Goal: Task Accomplishment & Management: Manage account settings

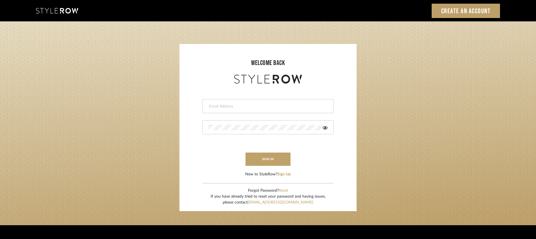
type input "[PERSON_NAME][EMAIL_ADDRESS][DOMAIN_NAME]"
click at [262, 159] on button "sign in" at bounding box center [268, 158] width 45 height 13
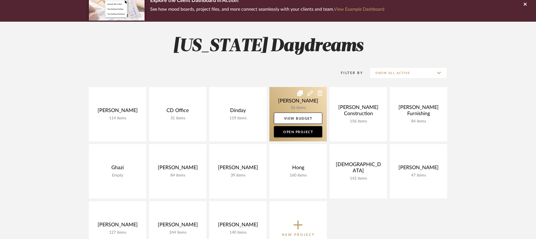
scroll to position [69, 0]
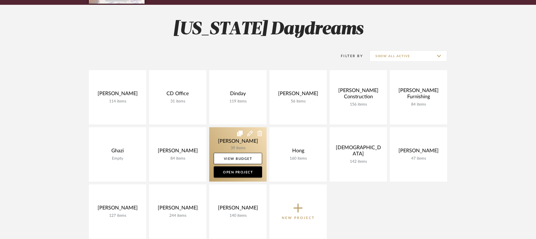
click at [220, 142] on link at bounding box center [237, 154] width 57 height 54
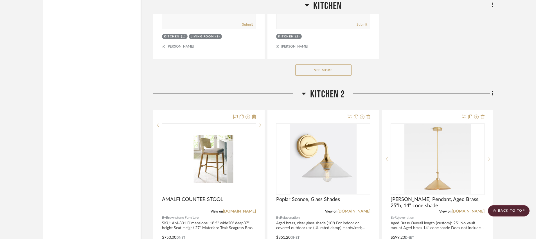
scroll to position [1759, 0]
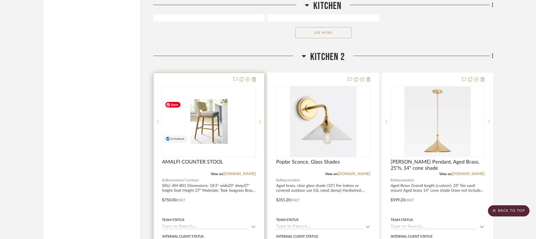
click at [212, 117] on img "0" at bounding box center [209, 121] width 93 height 45
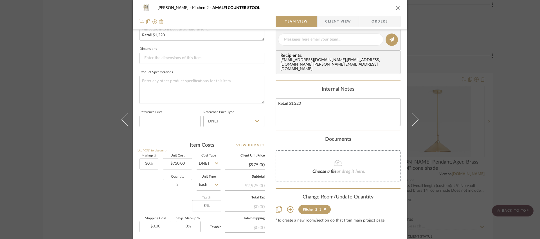
scroll to position [241, 0]
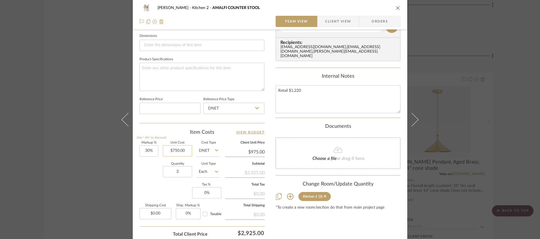
click at [173, 150] on input "$750.00" at bounding box center [177, 150] width 29 height 11
click at [173, 150] on input "750.00" at bounding box center [177, 150] width 29 height 11
click at [150, 185] on div "Markup % (Use "-X%" to discount) 30% Unit Cost 874.50 Cost Type DNET Client Uni…" at bounding box center [202, 182] width 125 height 82
type input "$874.50"
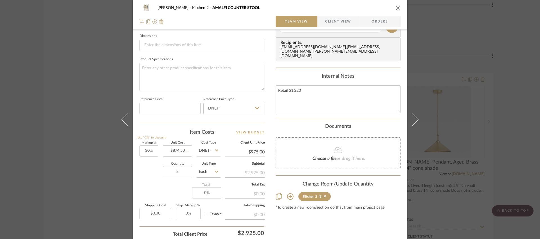
type input "$1,136.85"
click at [293, 91] on textarea "Retail $1,220" at bounding box center [338, 99] width 125 height 28
click at [302, 92] on textarea "Retail $1,220" at bounding box center [338, 99] width 125 height 28
drag, startPoint x: 303, startPoint y: 92, endPoint x: 293, endPoint y: 92, distance: 9.6
click at [293, 92] on textarea "Retail $1,220" at bounding box center [338, 99] width 125 height 28
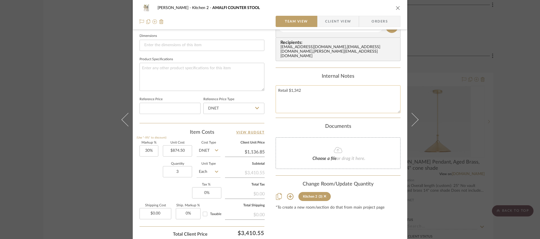
drag, startPoint x: 305, startPoint y: 91, endPoint x: 277, endPoint y: 90, distance: 28.1
click at [277, 90] on textarea "Retail $1,342" at bounding box center [338, 99] width 125 height 28
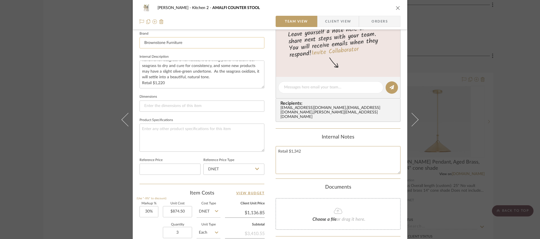
scroll to position [124, 0]
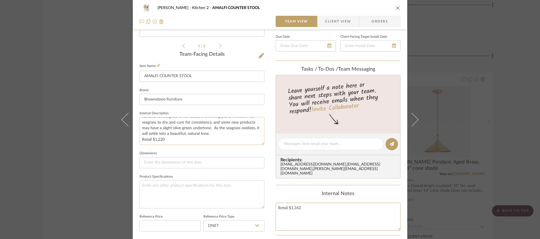
type textarea "Retail $1,342"
drag, startPoint x: 177, startPoint y: 137, endPoint x: 152, endPoint y: 140, distance: 26.1
click at [152, 140] on textarea "SKU: AM-801 Dimensions: 18.5" wide20" deep37" height Seat Height 27" Materials:…" at bounding box center [202, 131] width 125 height 28
paste textarea "Retail $1,342"
drag, startPoint x: 151, startPoint y: 139, endPoint x: 132, endPoint y: 139, distance: 18.8
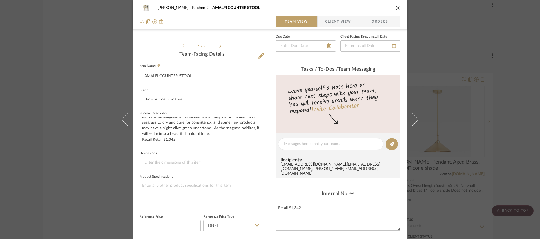
click at [133, 139] on div "[PERSON_NAME] Kitchen 2 AMALFI COUNTER STOOL Team View Client View Orders 1 / 5…" at bounding box center [270, 139] width 275 height 519
type textarea "SKU: AM-801 Dimensions: 18.5" wide20" deep37" height Seat Height 27" Materials:…"
click at [403, 22] on div "[PERSON_NAME] Kitchen 2 AMALFI COUNTER STOOL Team View Client View Orders" at bounding box center [270, 15] width 275 height 30
click at [397, 8] on icon "close" at bounding box center [398, 8] width 5 height 5
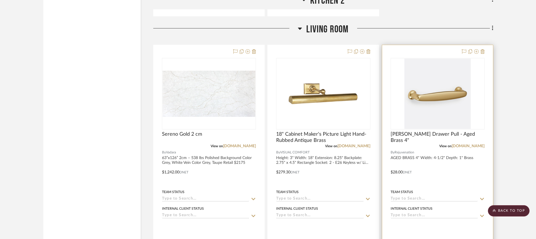
scroll to position [1977, 0]
